Goal: Transaction & Acquisition: Book appointment/travel/reservation

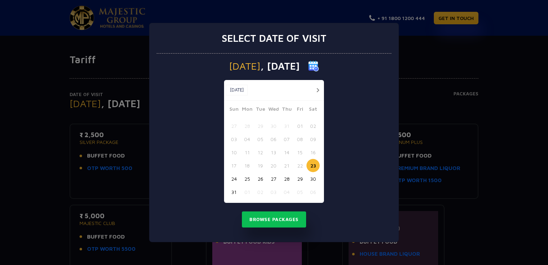
click at [317, 91] on button "button" at bounding box center [317, 90] width 9 height 9
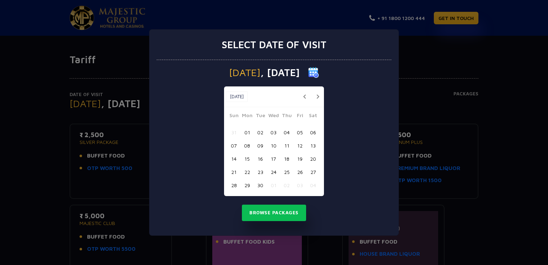
click at [296, 160] on button "19" at bounding box center [299, 158] width 13 height 13
click at [277, 219] on button "Browse Packages" at bounding box center [274, 212] width 64 height 16
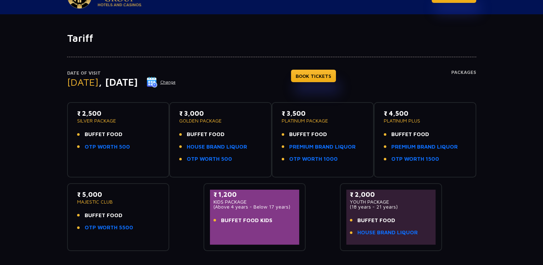
scroll to position [22, 0]
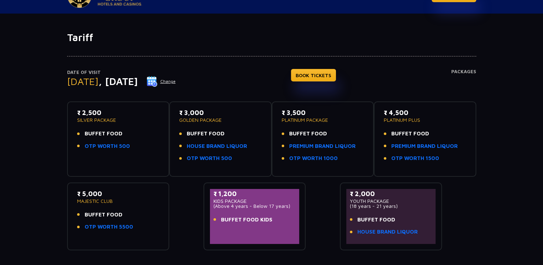
click at [112, 114] on p "₹ 2,500" at bounding box center [118, 113] width 82 height 10
click at [206, 147] on link "HOUSE BRAND LIQUOR" at bounding box center [217, 146] width 60 height 8
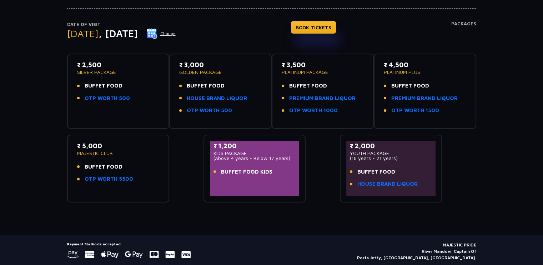
scroll to position [69, 0]
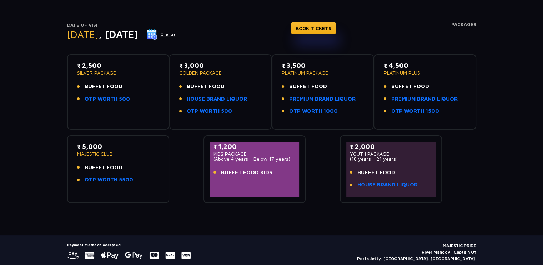
click at [237, 174] on span "BUFFET FOOD KIDS" at bounding box center [246, 172] width 51 height 8
click at [244, 206] on div "Tariff Date of Visit [DATE] Change BOOK TICKETS Packages ₹ 2,500 SILVER PACKAGE…" at bounding box center [271, 109] width 543 height 251
click at [266, 159] on p "(Above 4 years - Below 17 years)" at bounding box center [254, 158] width 82 height 5
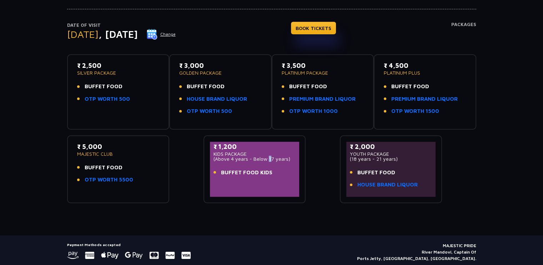
click at [266, 159] on p "(Above 4 years - Below 17 years)" at bounding box center [254, 158] width 82 height 5
click at [268, 159] on p "(Above 4 years - Below 17 years)" at bounding box center [254, 158] width 82 height 5
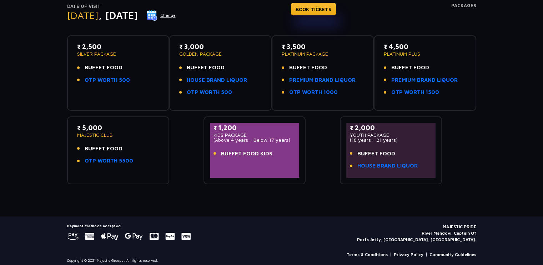
scroll to position [92, 0]
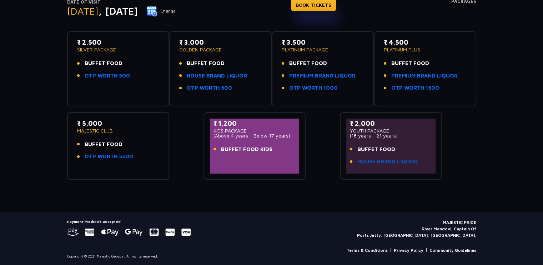
click at [374, 160] on link "HOUSE BRAND LIQUOR" at bounding box center [387, 161] width 60 height 8
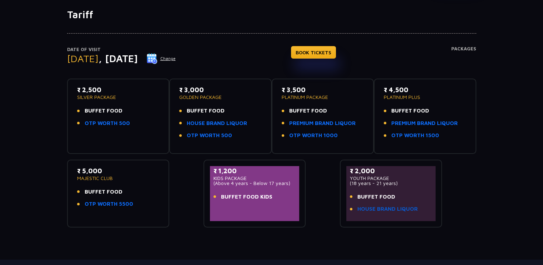
scroll to position [45, 0]
